Goal: Information Seeking & Learning: Find specific fact

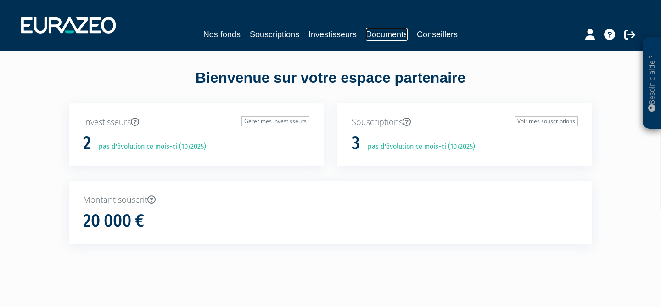
click at [376, 36] on link "Documents" at bounding box center [387, 34] width 42 height 13
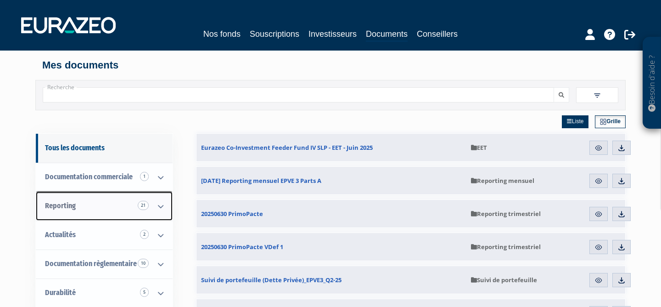
click at [160, 207] on icon at bounding box center [161, 206] width 24 height 28
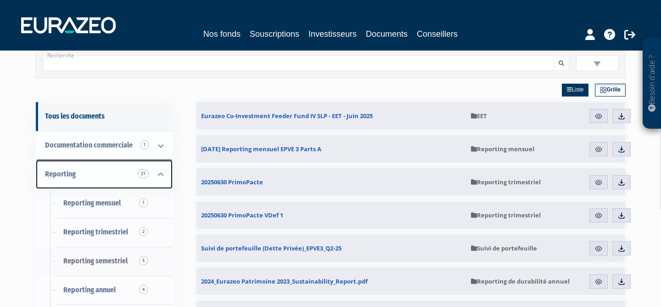
scroll to position [34, 0]
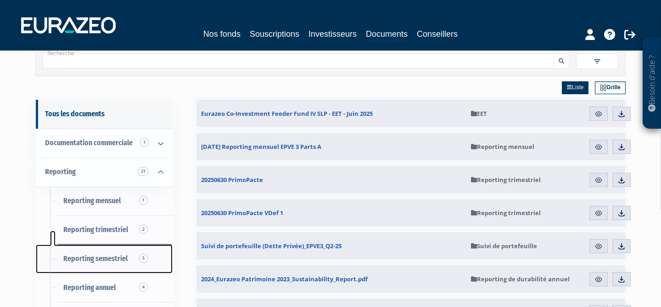
click at [110, 263] on link "Reporting semestriel 5" at bounding box center [104, 258] width 137 height 29
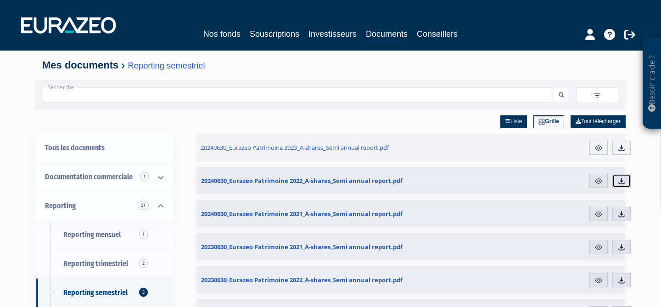
click at [621, 182] on img at bounding box center [622, 181] width 8 height 8
click at [620, 147] on img at bounding box center [622, 148] width 8 height 8
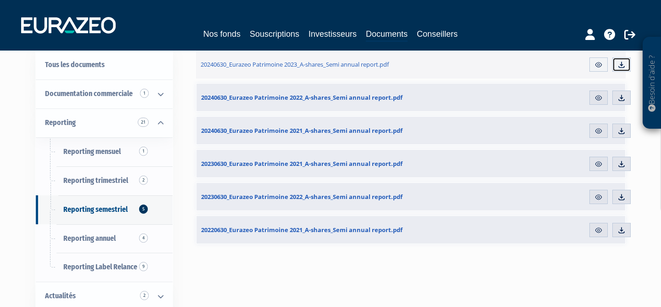
scroll to position [84, 0]
click at [620, 196] on img at bounding box center [622, 196] width 8 height 8
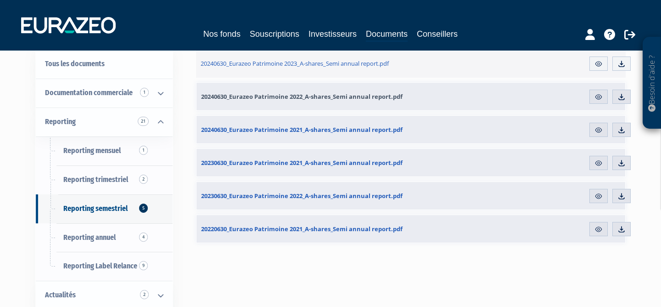
scroll to position [59, 0]
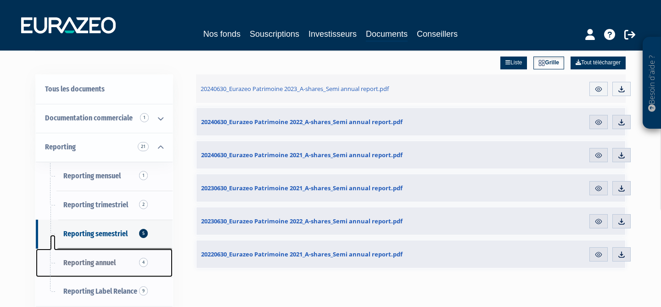
click at [102, 265] on span "Reporting annuel 4" at bounding box center [89, 262] width 52 height 9
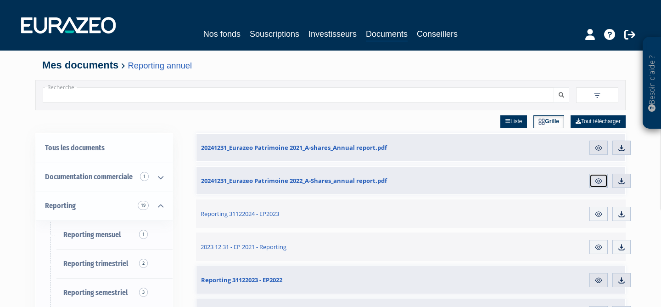
click at [599, 182] on img at bounding box center [599, 181] width 8 height 8
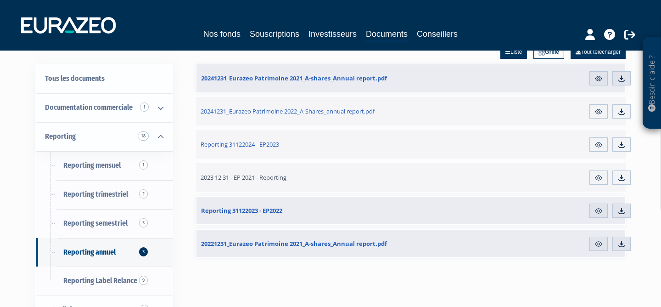
scroll to position [70, 0]
click at [602, 211] on img at bounding box center [599, 210] width 8 height 8
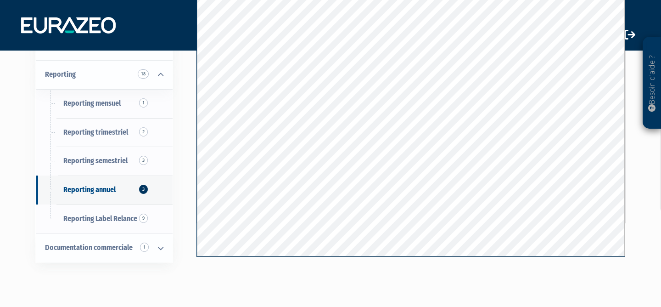
scroll to position [164, 0]
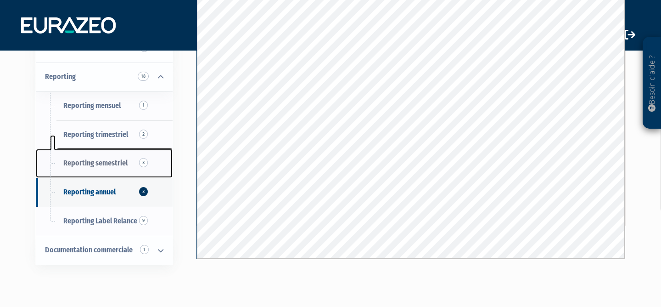
click at [119, 163] on span "Reporting semestriel 3" at bounding box center [95, 162] width 64 height 9
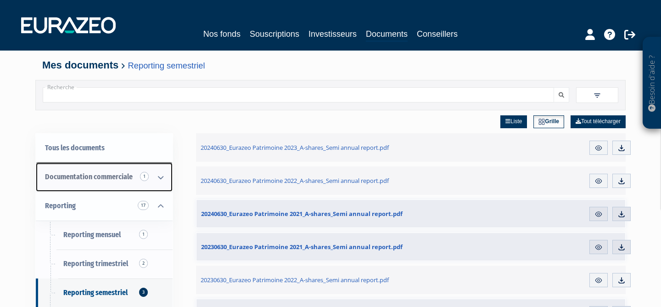
click at [116, 174] on span "Documentation commerciale 1" at bounding box center [89, 176] width 88 height 9
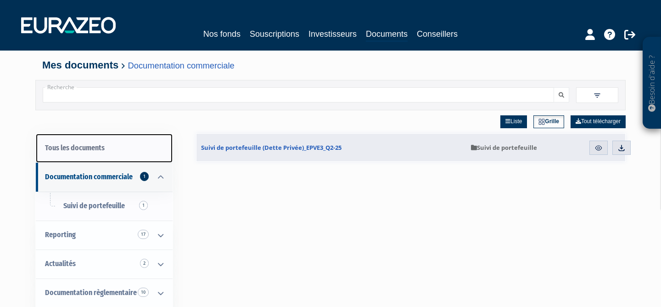
click at [99, 152] on link "Tous les documents" at bounding box center [104, 148] width 137 height 29
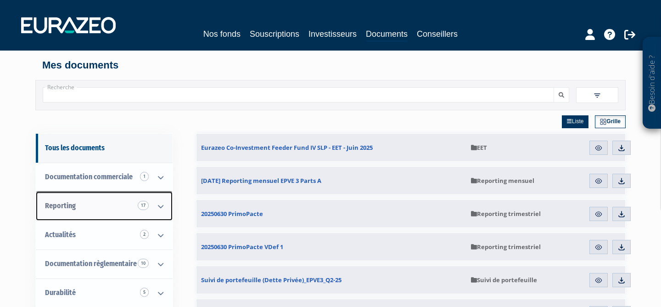
click at [154, 208] on icon at bounding box center [161, 206] width 24 height 28
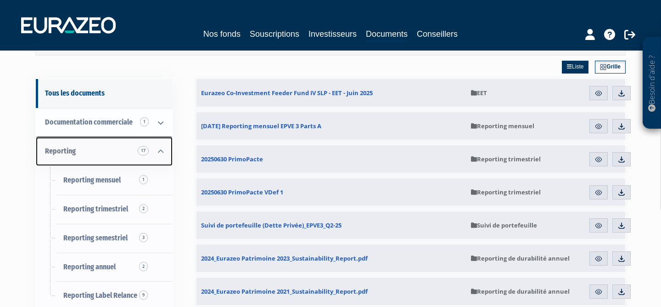
scroll to position [57, 0]
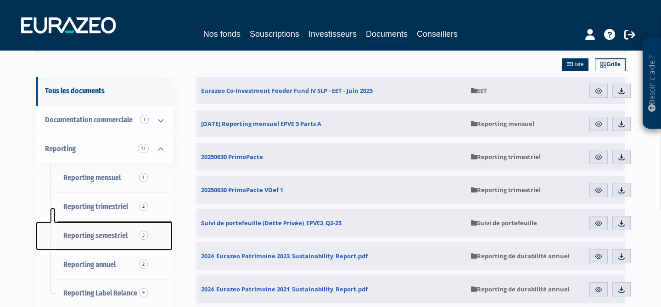
click at [111, 233] on span "Reporting semestriel 3" at bounding box center [95, 235] width 64 height 9
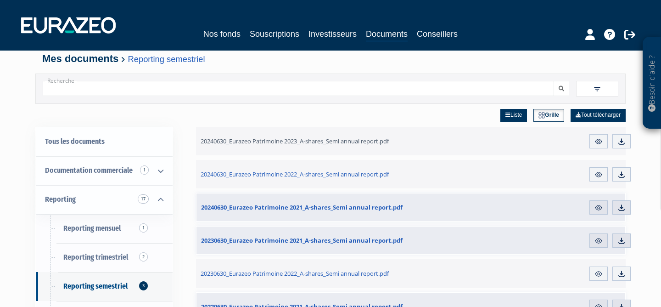
scroll to position [6, 0]
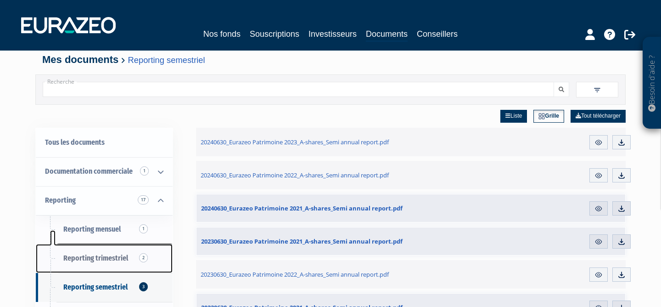
click at [121, 256] on span "Reporting trimestriel 2" at bounding box center [95, 258] width 65 height 9
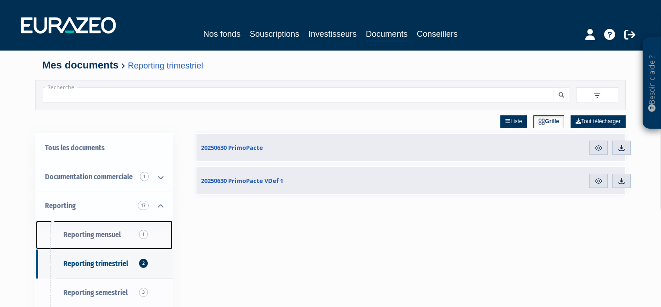
click at [103, 235] on span "Reporting mensuel 1" at bounding box center [91, 234] width 57 height 9
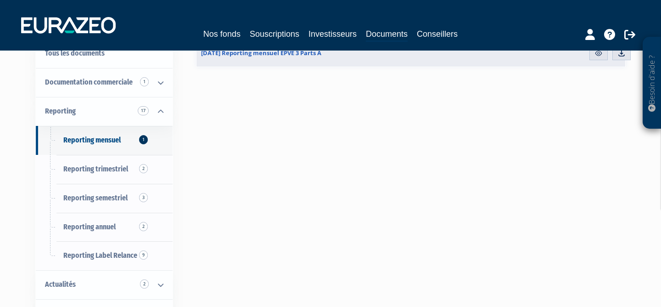
scroll to position [96, 0]
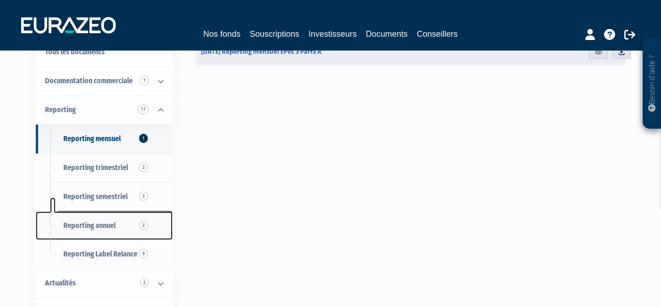
click at [101, 229] on span "Reporting annuel 2" at bounding box center [89, 225] width 52 height 9
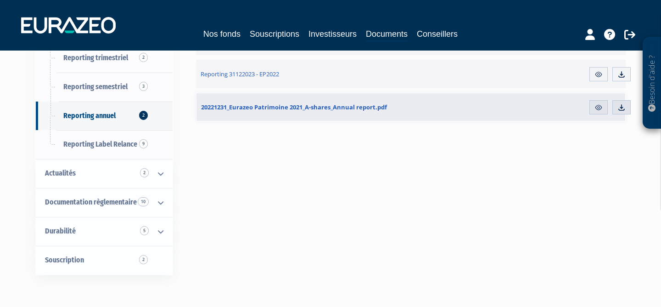
scroll to position [216, 0]
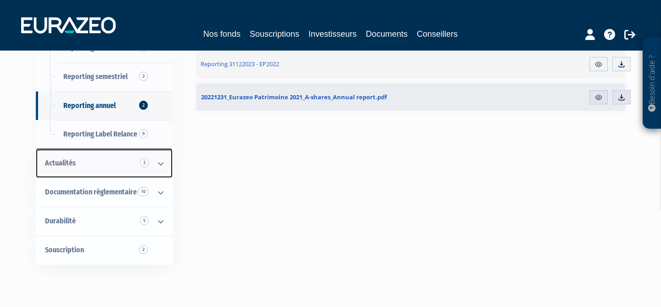
click at [107, 169] on link "Actualités 2" at bounding box center [104, 163] width 137 height 29
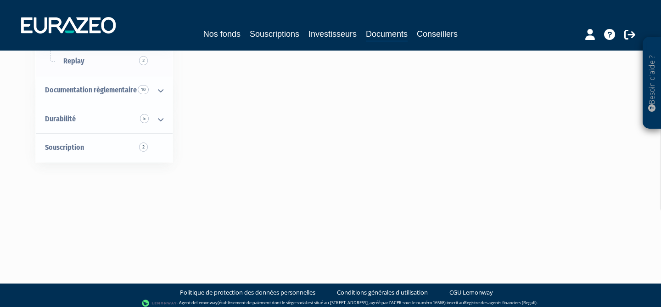
scroll to position [207, 0]
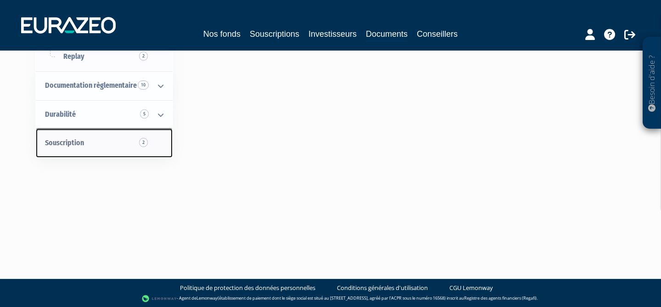
click at [93, 141] on link "Souscription 2" at bounding box center [104, 143] width 137 height 29
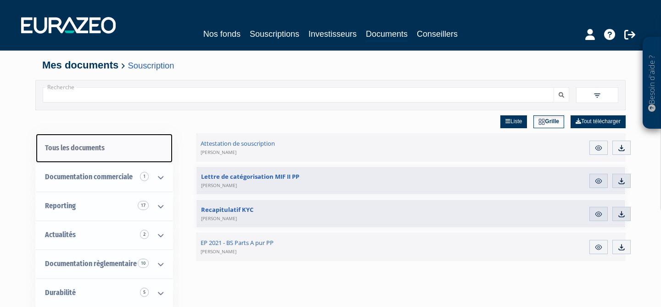
click at [88, 150] on link "Tous les documents" at bounding box center [104, 148] width 137 height 29
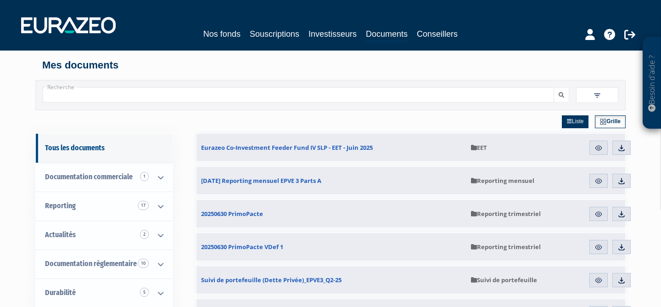
click at [85, 97] on input "Recherche" at bounding box center [299, 94] width 512 height 15
type input "patrimoine 2022"
click at [554, 87] on button "submit" at bounding box center [562, 94] width 16 height 15
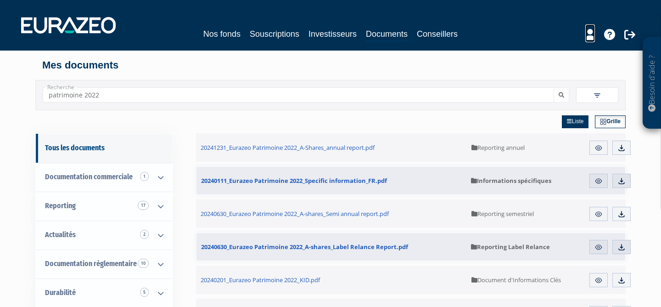
click at [592, 34] on icon at bounding box center [591, 34] width 10 height 11
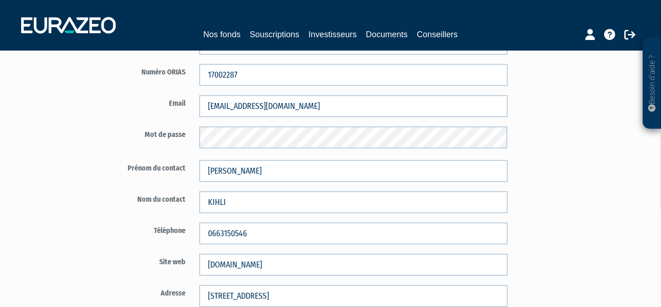
scroll to position [116, 0]
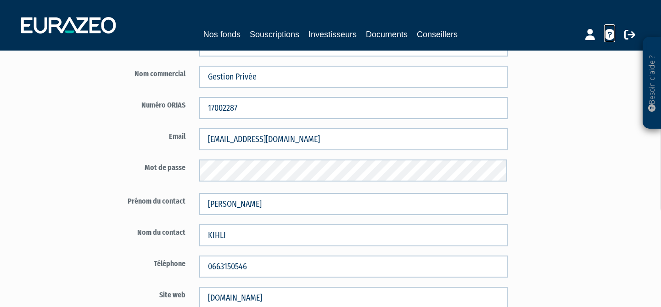
click at [613, 37] on icon at bounding box center [609, 34] width 11 height 11
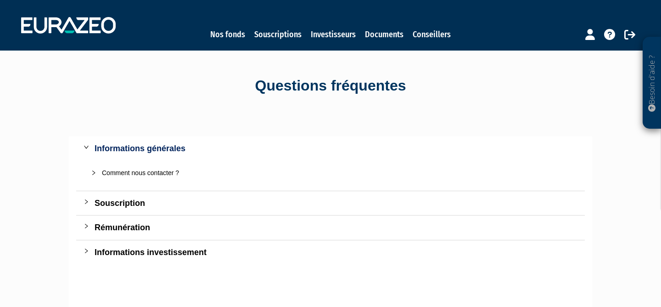
click at [129, 175] on div "Comment nous contacter ?" at bounding box center [336, 173] width 468 height 10
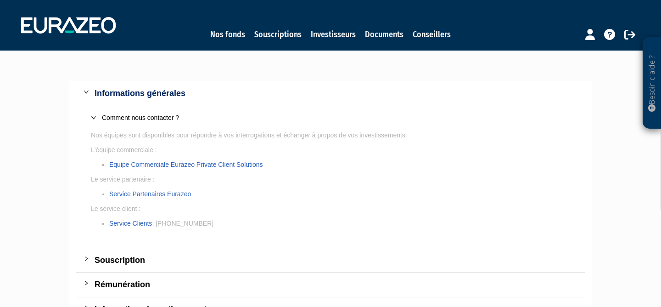
scroll to position [98, 0]
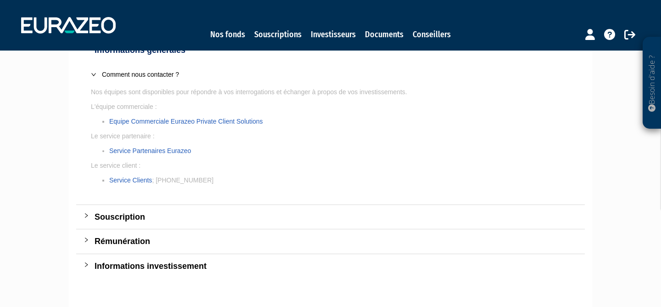
click at [105, 268] on div "Informations investissement" at bounding box center [336, 265] width 483 height 13
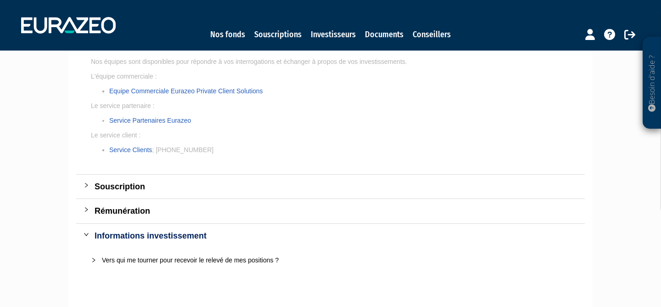
scroll to position [130, 0]
click at [105, 259] on div "Vers qui me tourner pour recevoir le relevé de mes positions ?" at bounding box center [336, 259] width 468 height 10
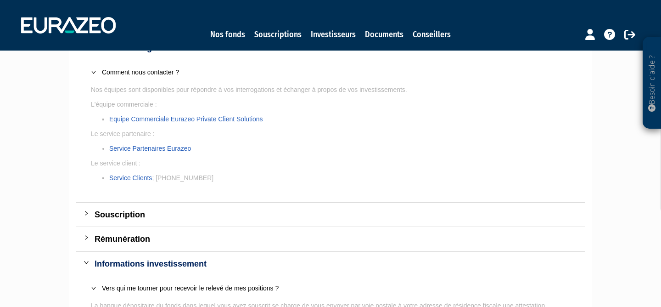
scroll to position [99, 0]
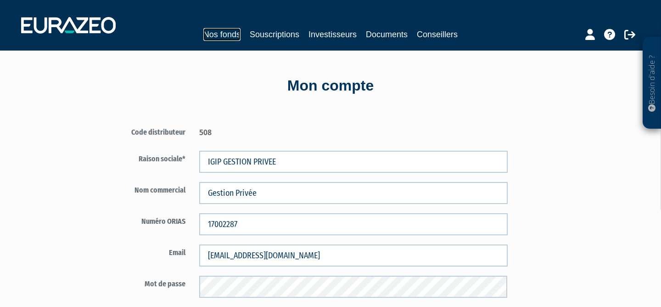
click at [225, 36] on link "Nos fonds" at bounding box center [221, 34] width 37 height 13
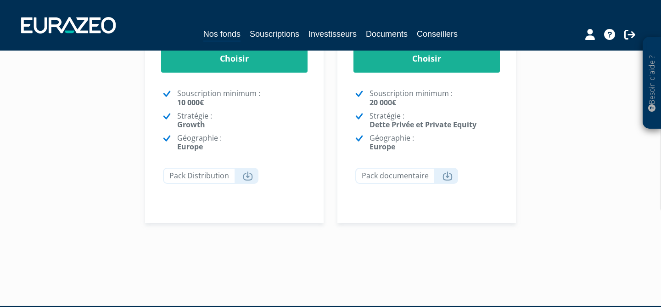
scroll to position [322, 0]
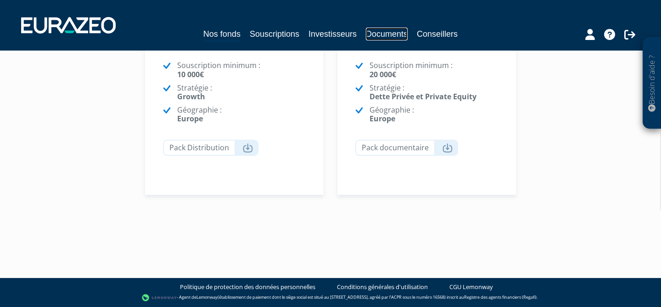
click at [390, 34] on link "Documents" at bounding box center [387, 34] width 42 height 13
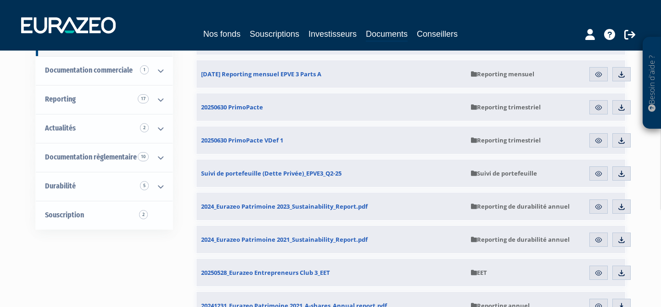
scroll to position [112, 0]
